Goal: Check status

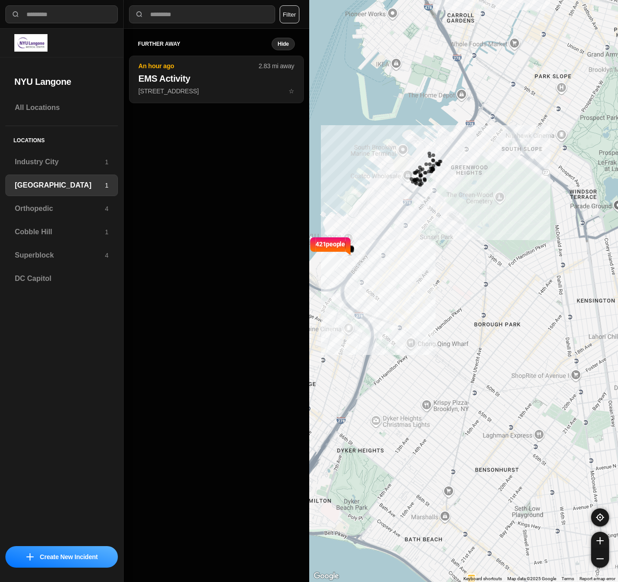
select select "*"
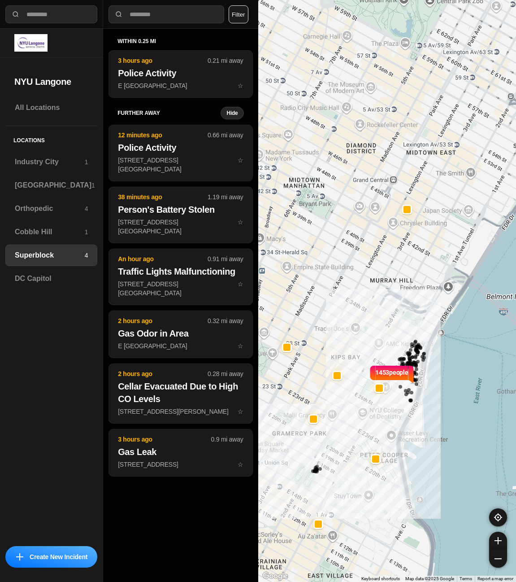
select select "*"
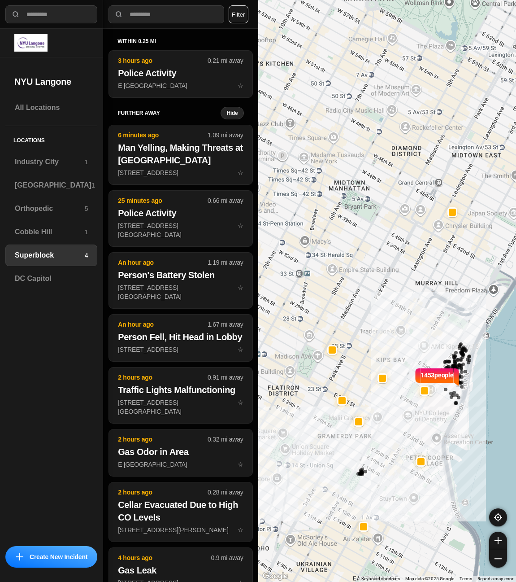
drag, startPoint x: 358, startPoint y: 357, endPoint x: 414, endPoint y: 365, distance: 56.1
click at [414, 365] on div "1453 people" at bounding box center [387, 291] width 258 height 582
